Goal: Information Seeking & Learning: Learn about a topic

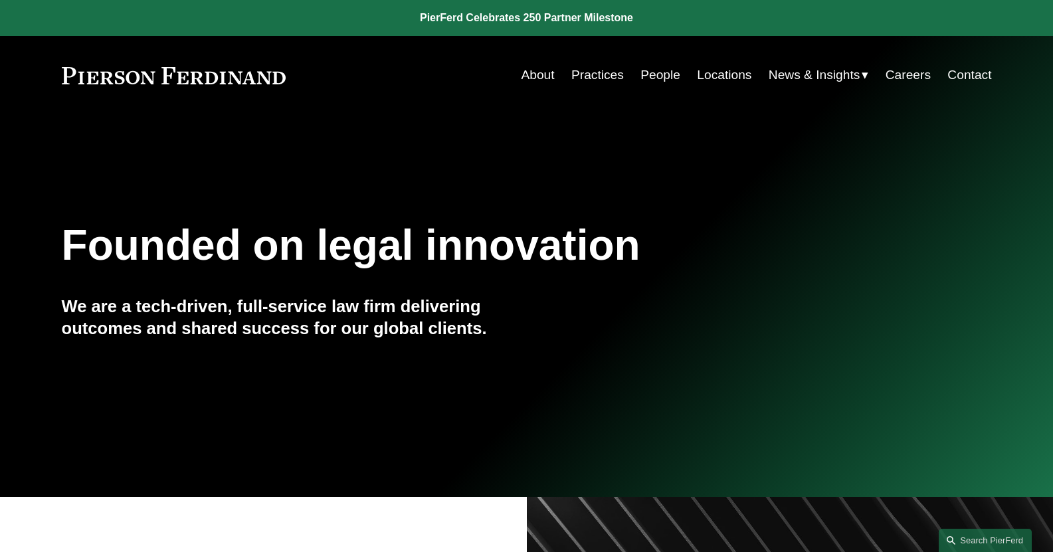
click at [664, 75] on link "People" at bounding box center [660, 74] width 40 height 25
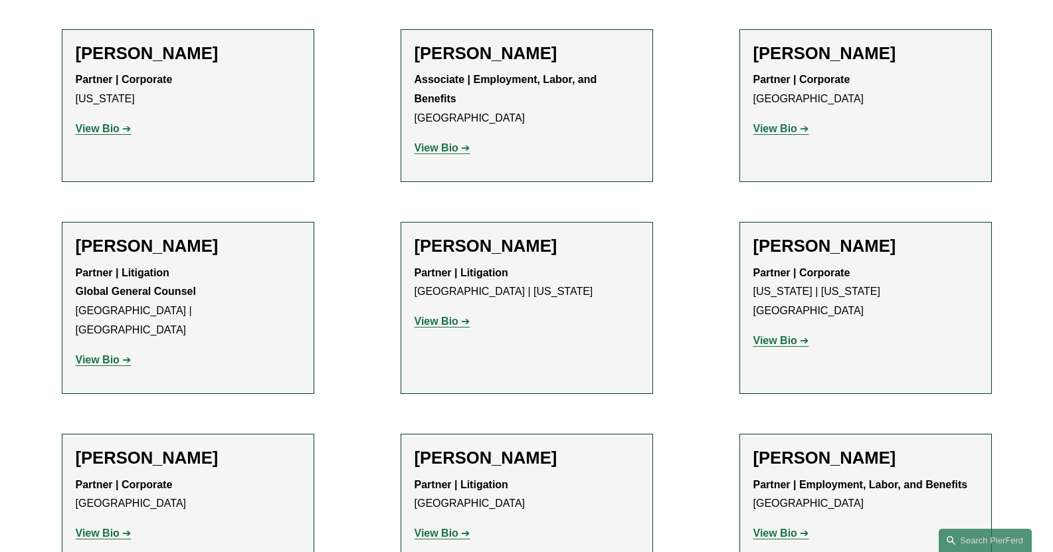
scroll to position [6709, 0]
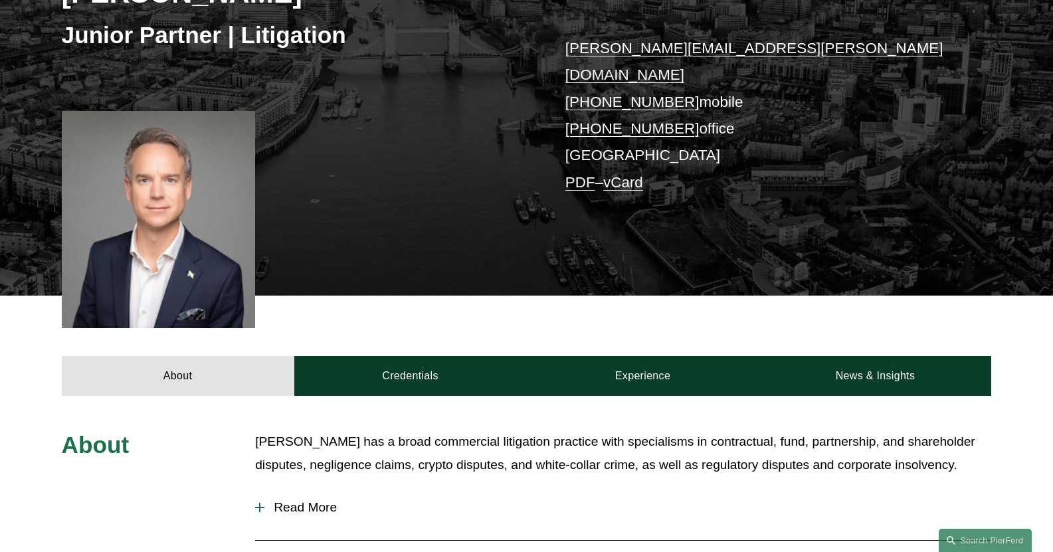
scroll to position [266, 0]
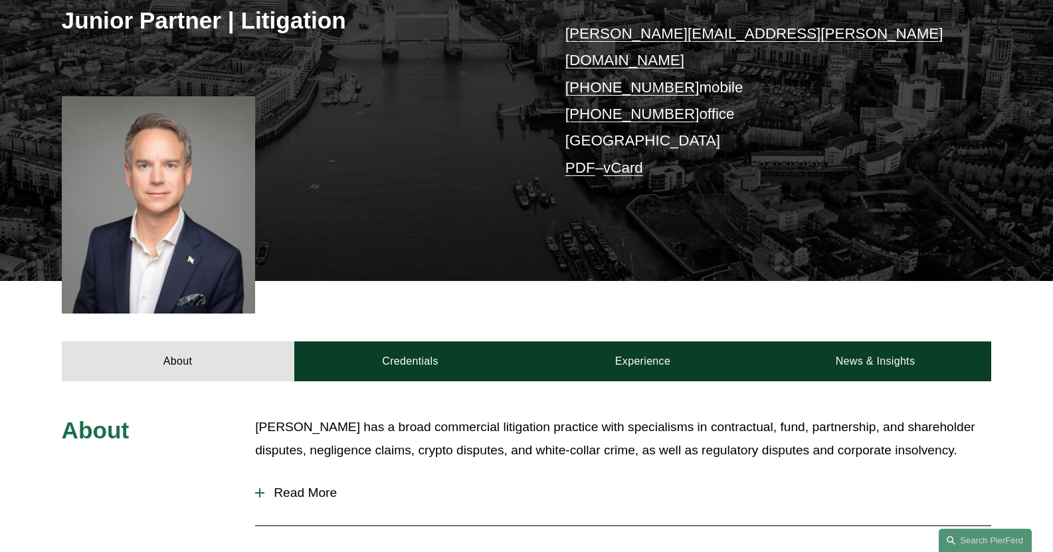
click at [308, 486] on span "Read More" at bounding box center [627, 493] width 727 height 15
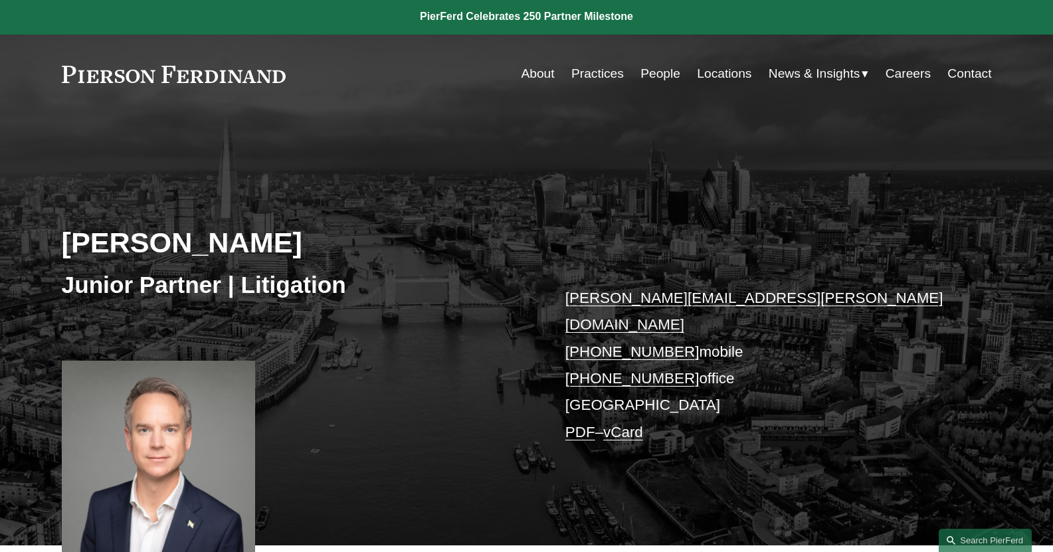
scroll to position [0, 0]
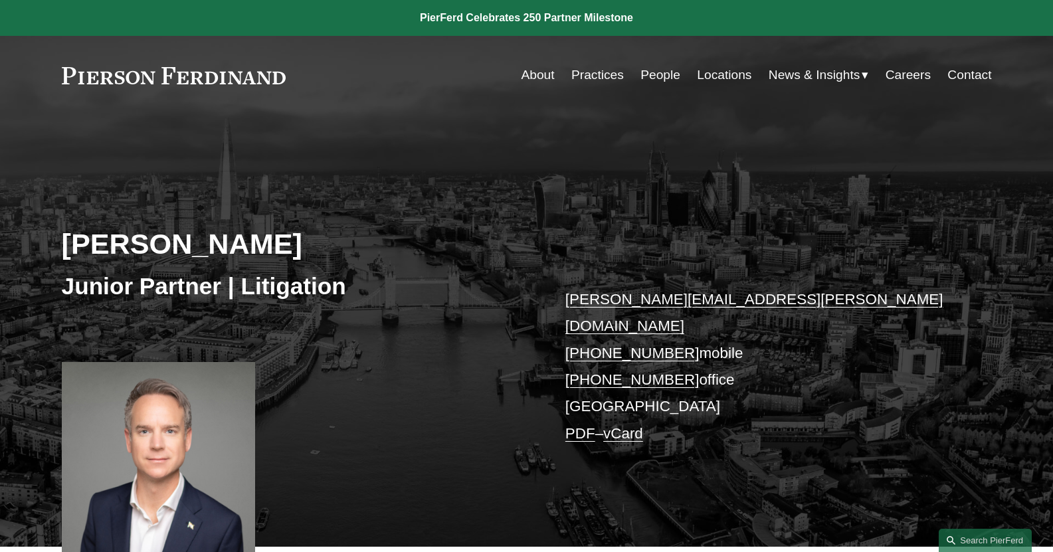
click at [668, 75] on link "People" at bounding box center [660, 74] width 40 height 25
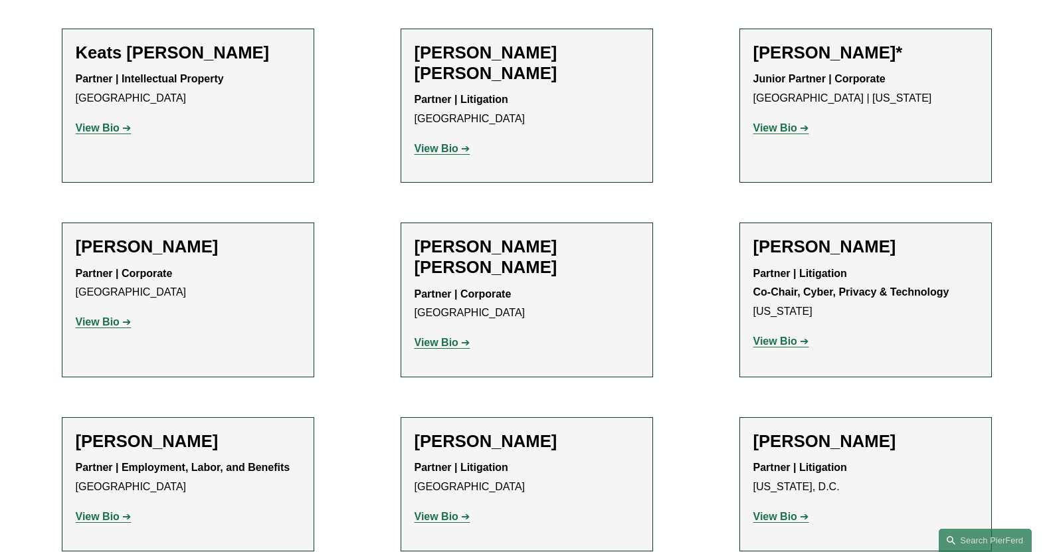
scroll to position [13152, 0]
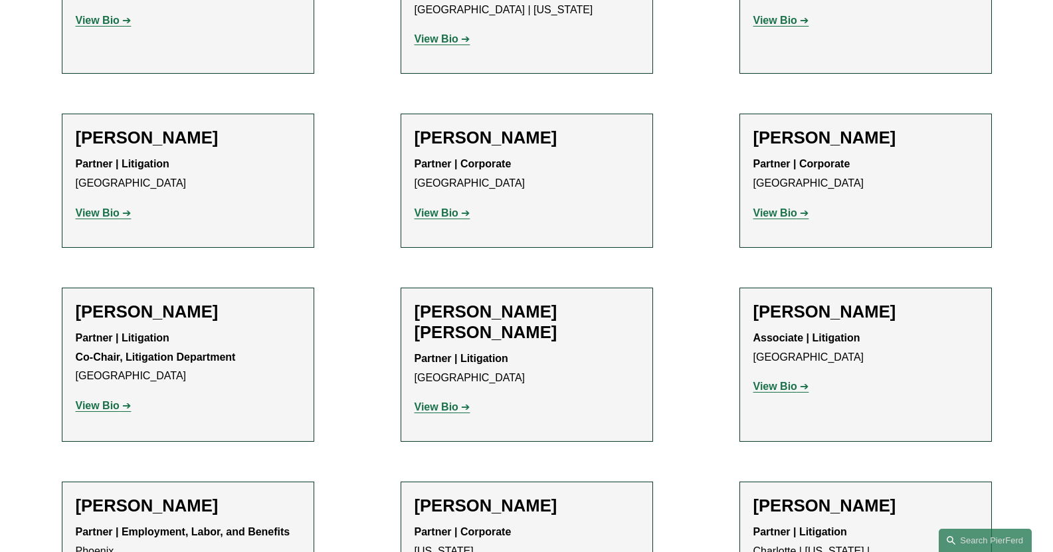
scroll to position [11890, 0]
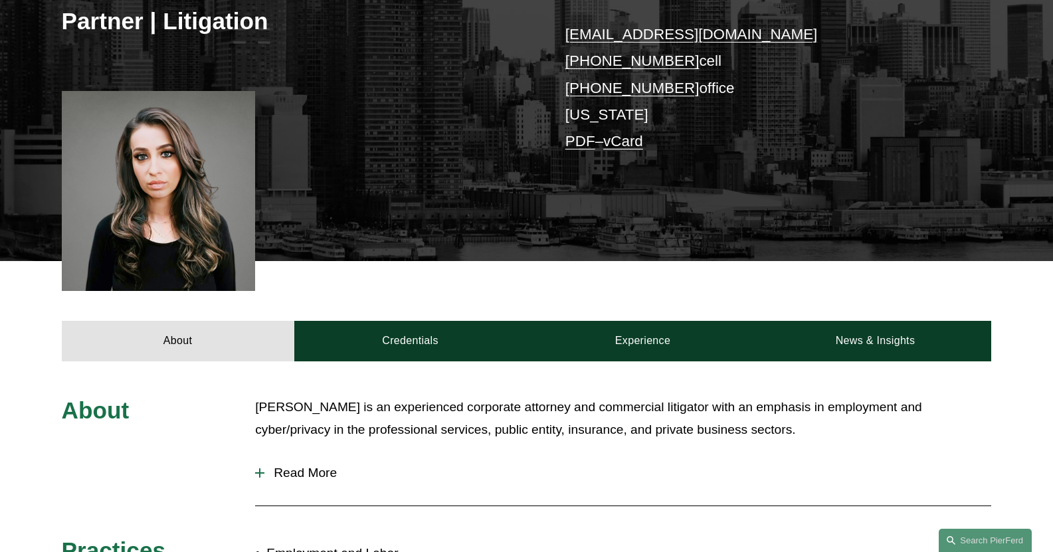
scroll to position [266, 0]
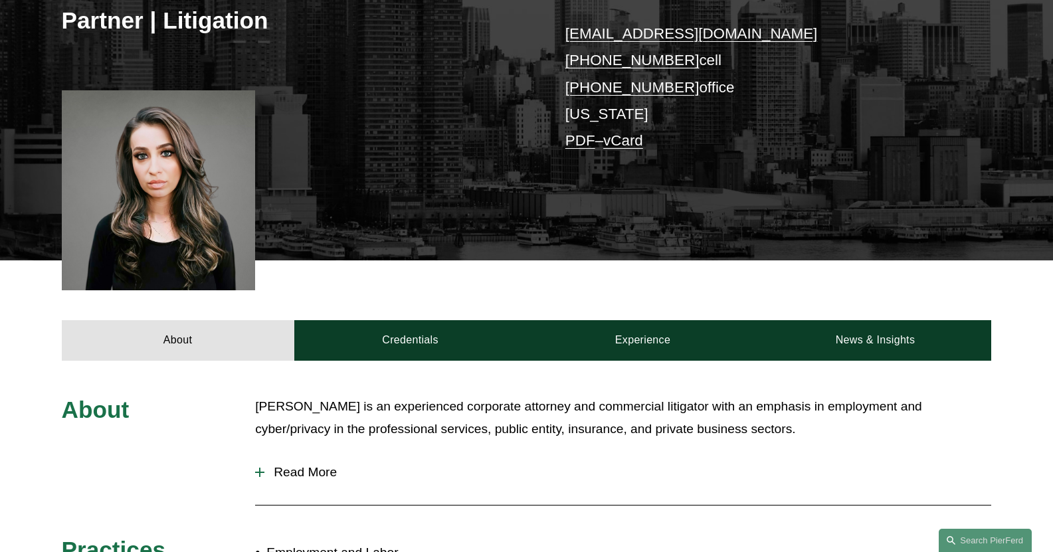
click at [298, 473] on span "Read More" at bounding box center [627, 472] width 727 height 15
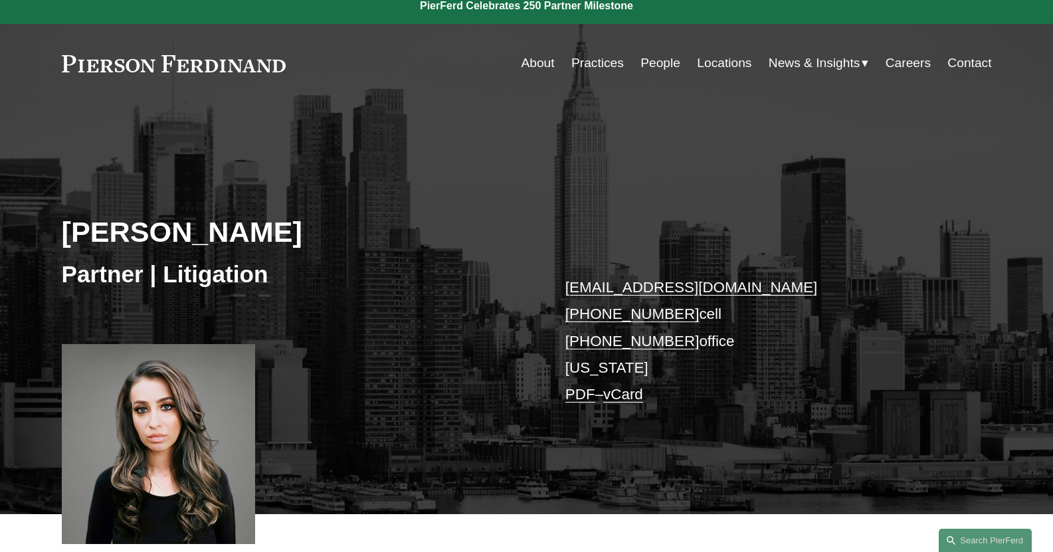
scroll to position [0, 0]
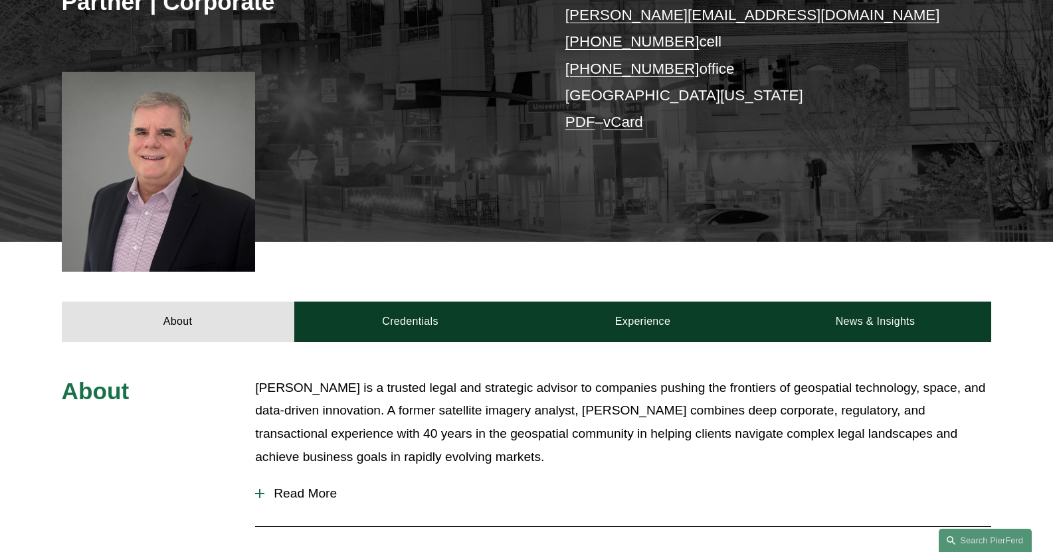
scroll to position [332, 0]
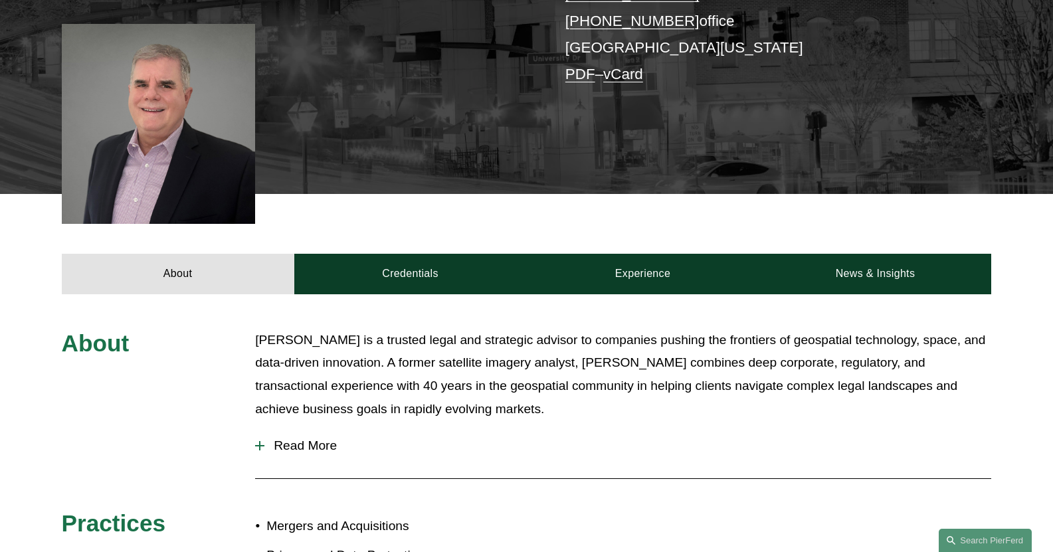
click at [315, 450] on span "Read More" at bounding box center [627, 445] width 727 height 15
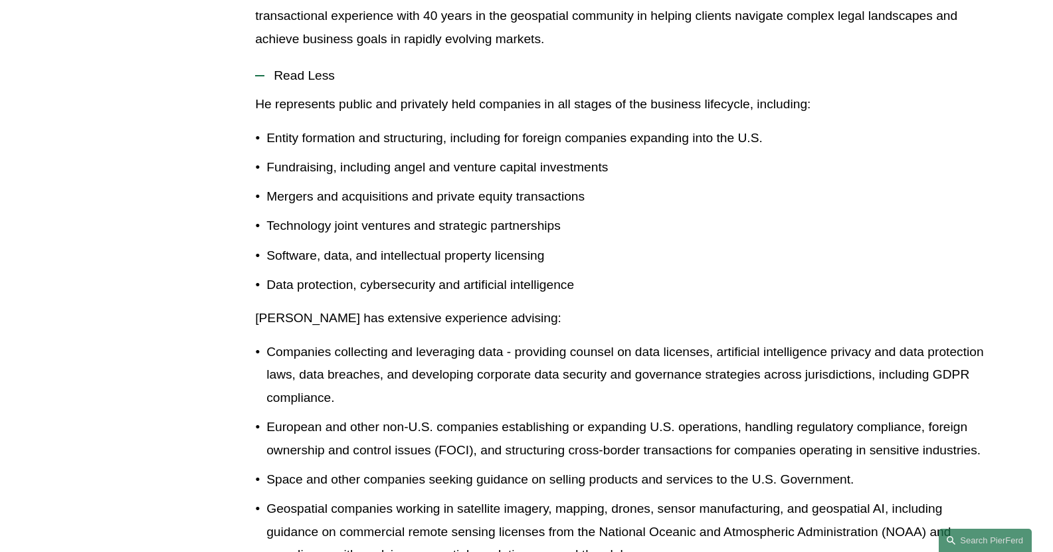
scroll to position [664, 0]
